Goal: Transaction & Acquisition: Book appointment/travel/reservation

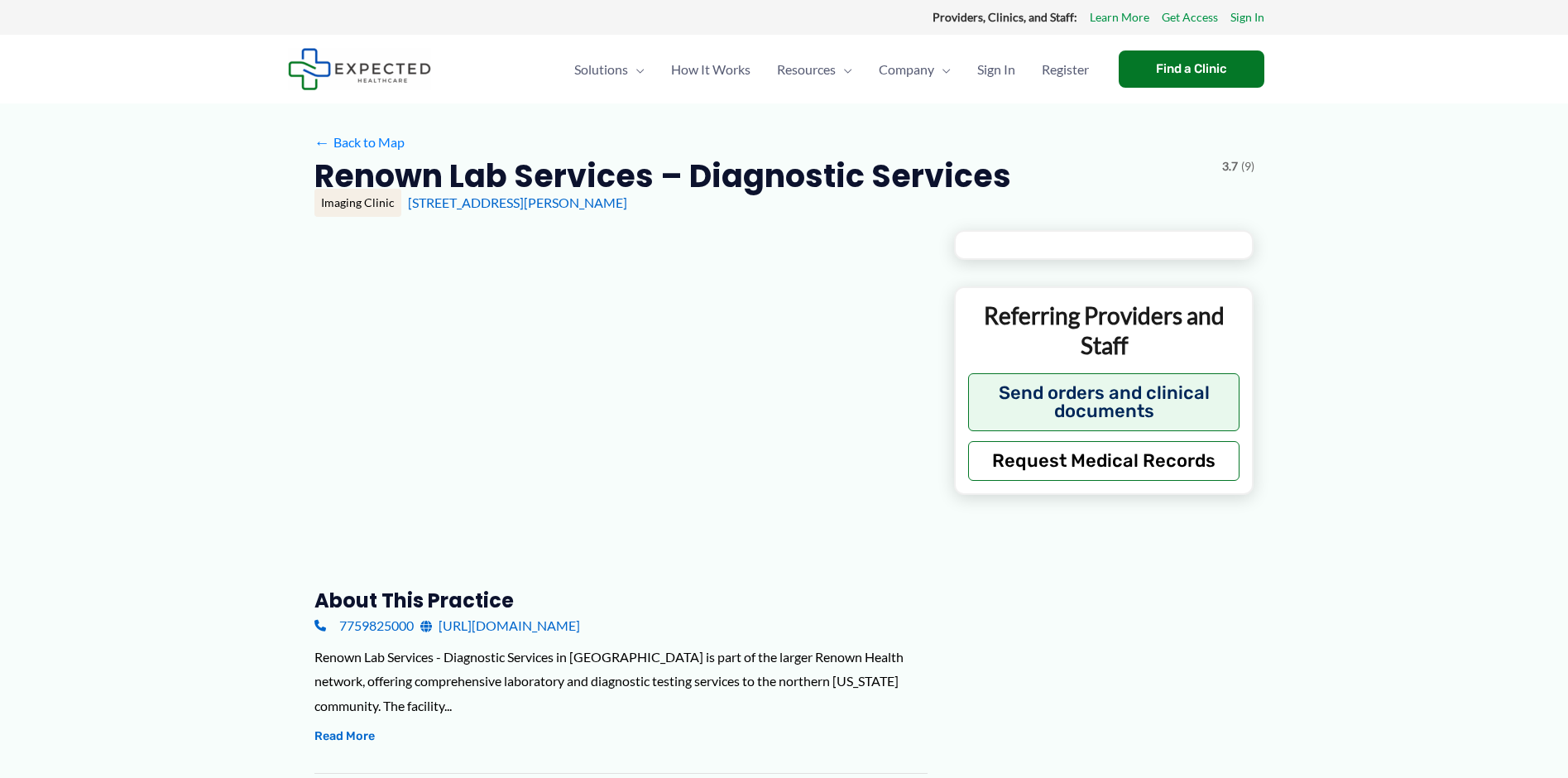
type input "**********"
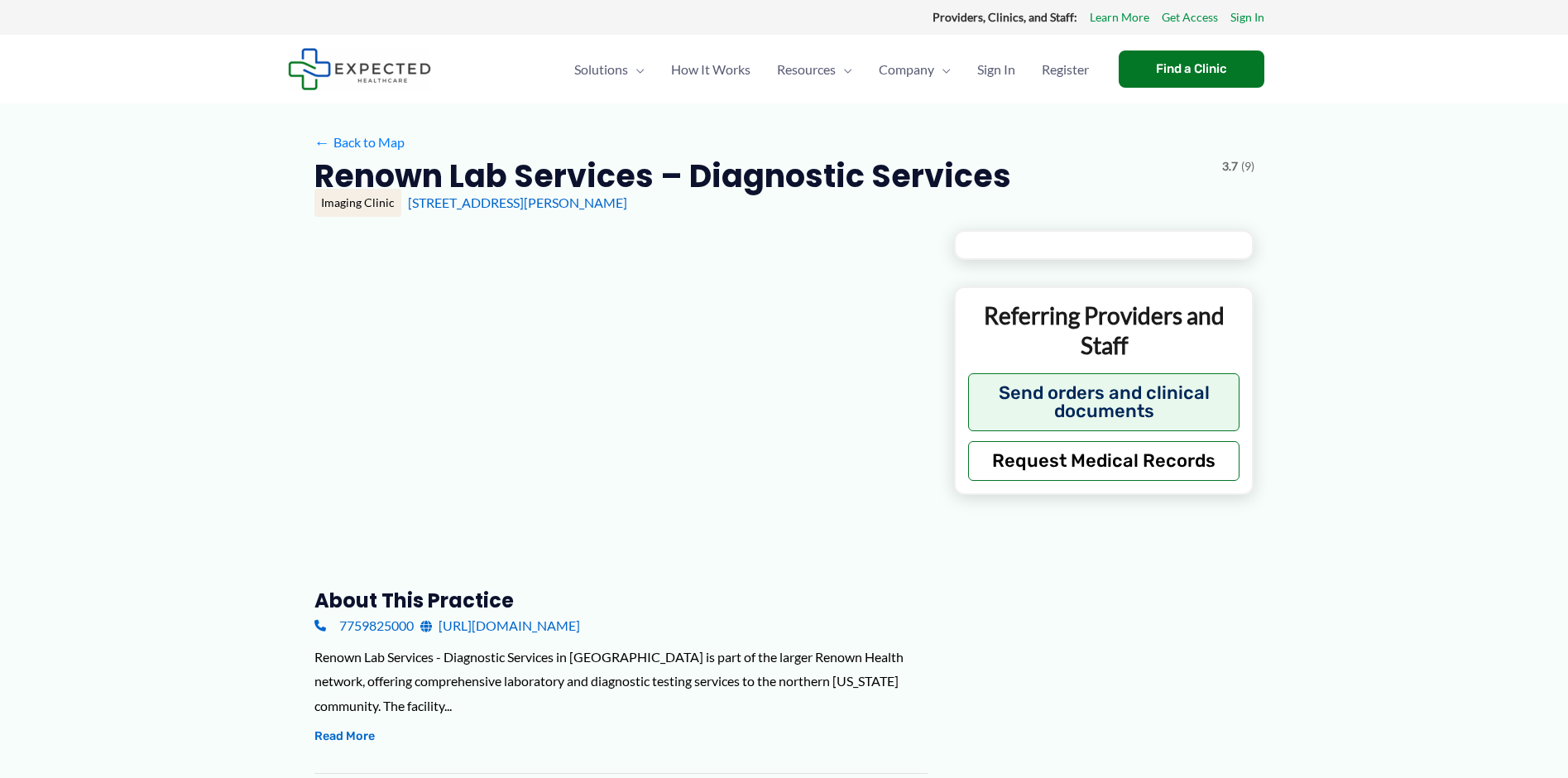
type input "**********"
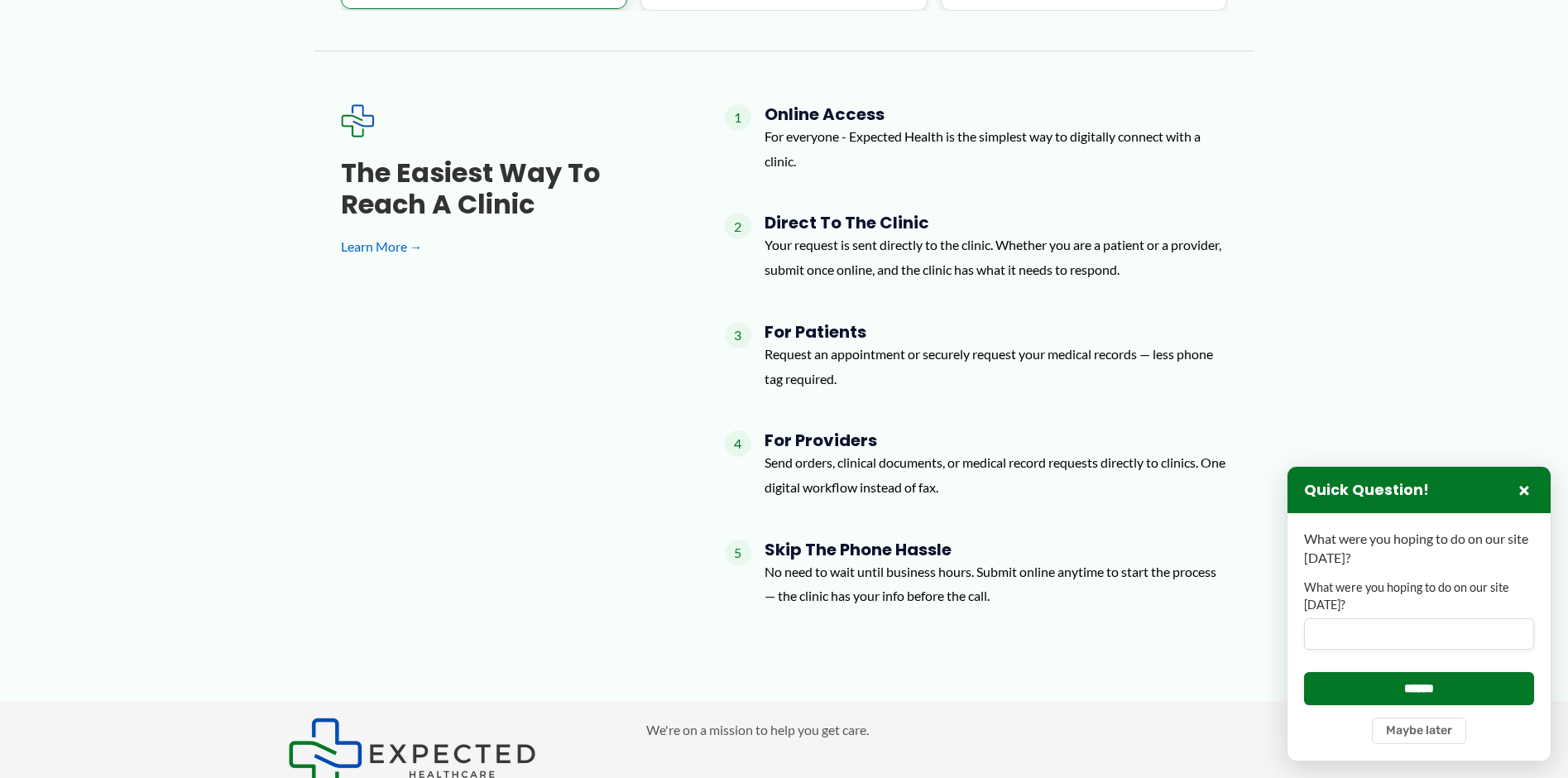
scroll to position [2235, 0]
